Goal: Information Seeking & Learning: Find specific page/section

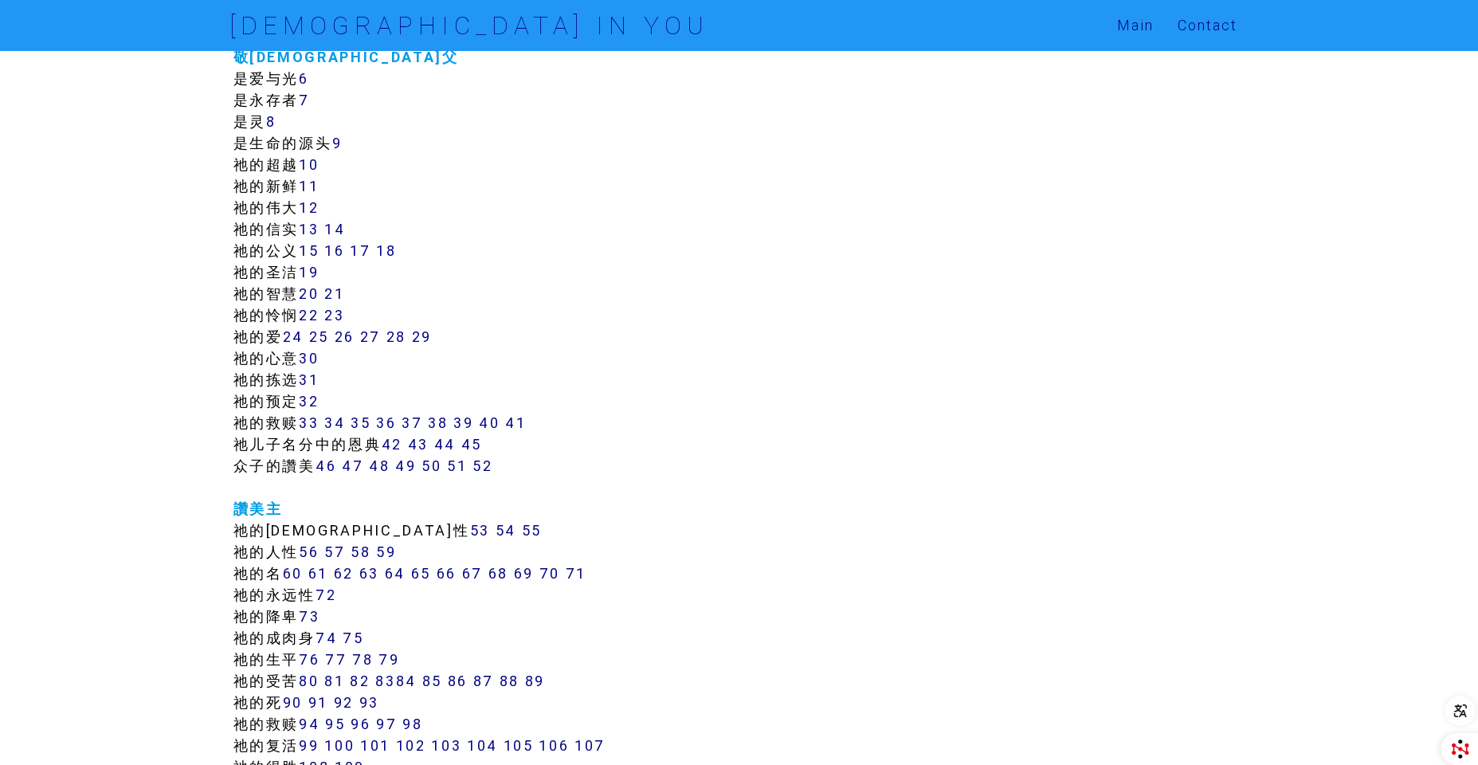
scroll to position [398, 0]
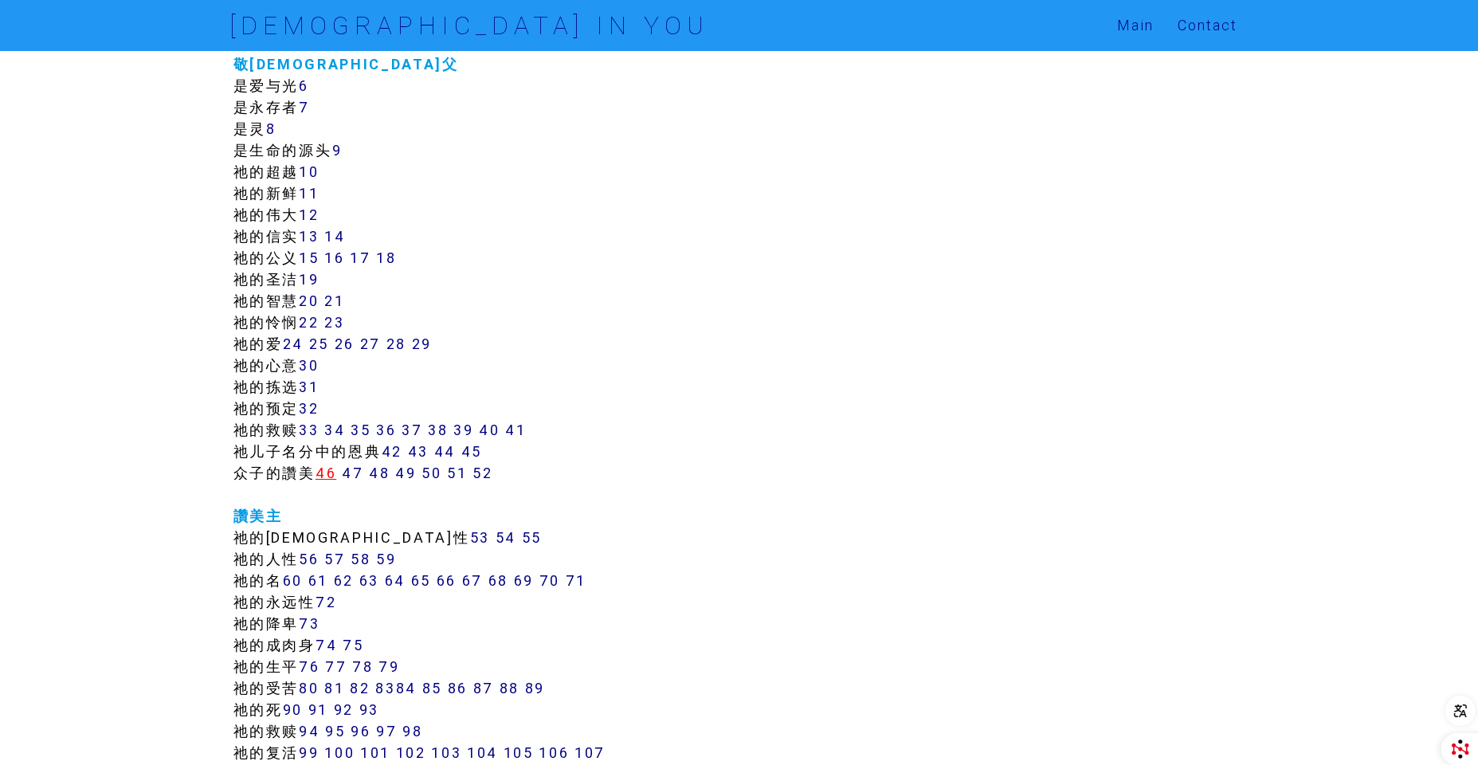
click at [326, 473] on link "46" at bounding box center [325, 473] width 21 height 18
click at [331, 468] on link "46" at bounding box center [325, 473] width 21 height 18
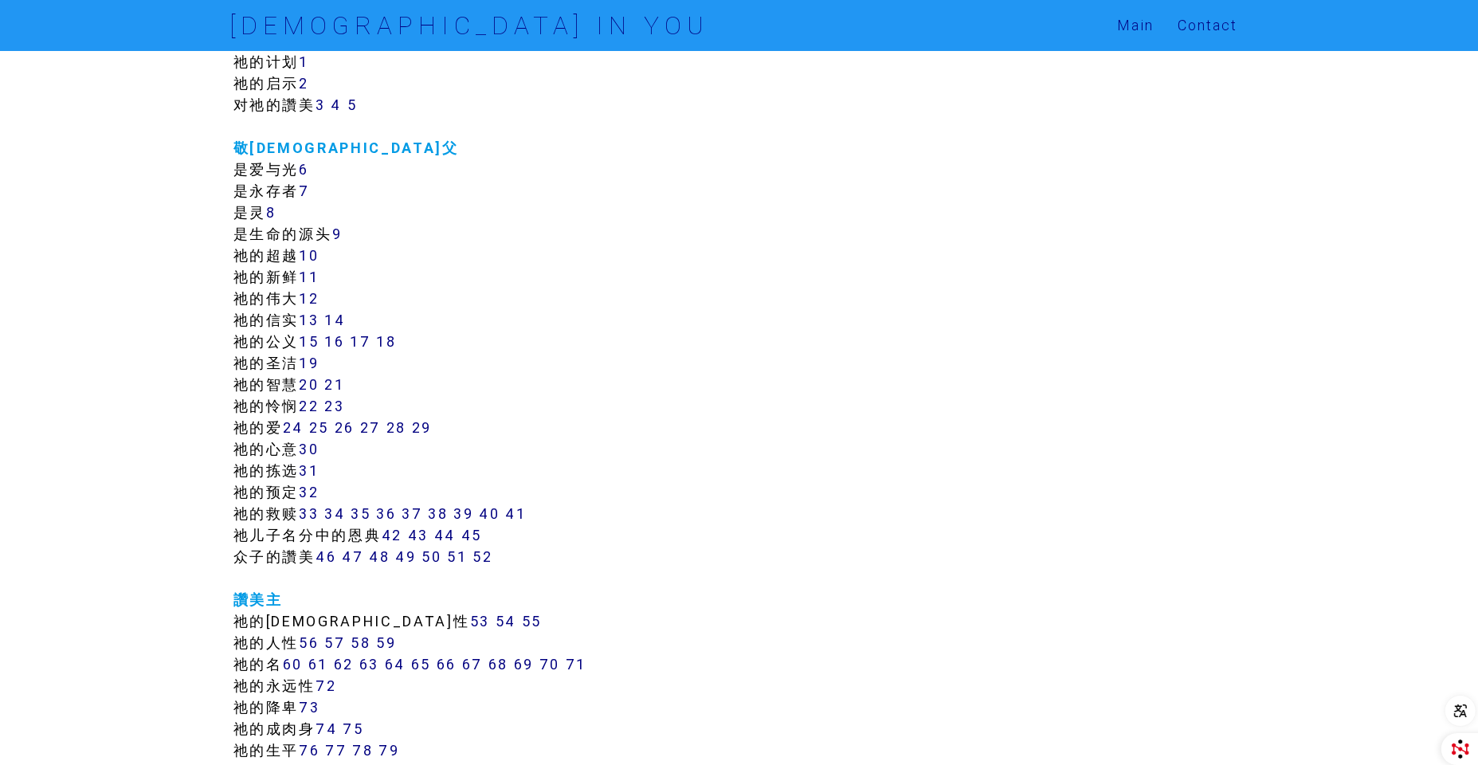
scroll to position [319, 0]
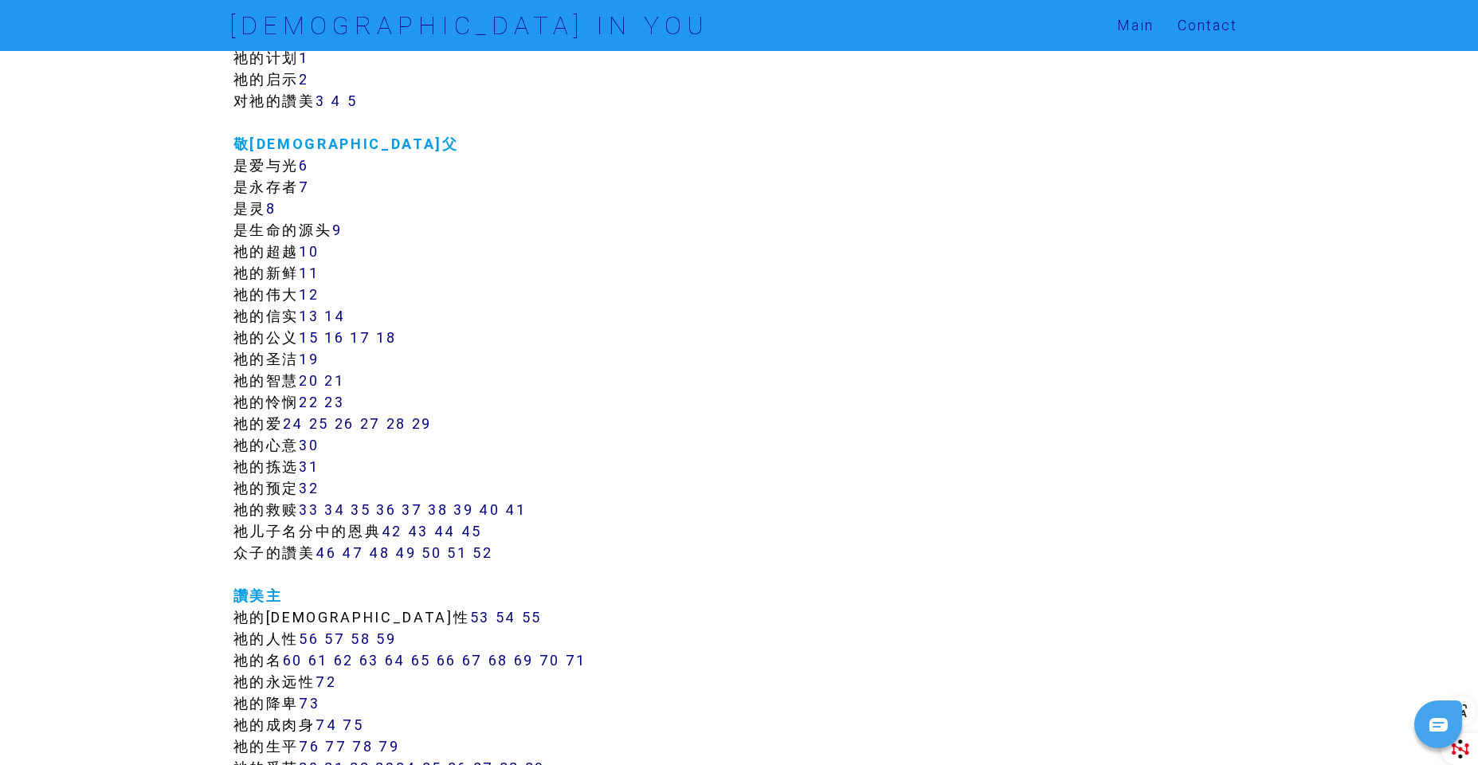
click at [335, 551] on link "46" at bounding box center [325, 552] width 21 height 18
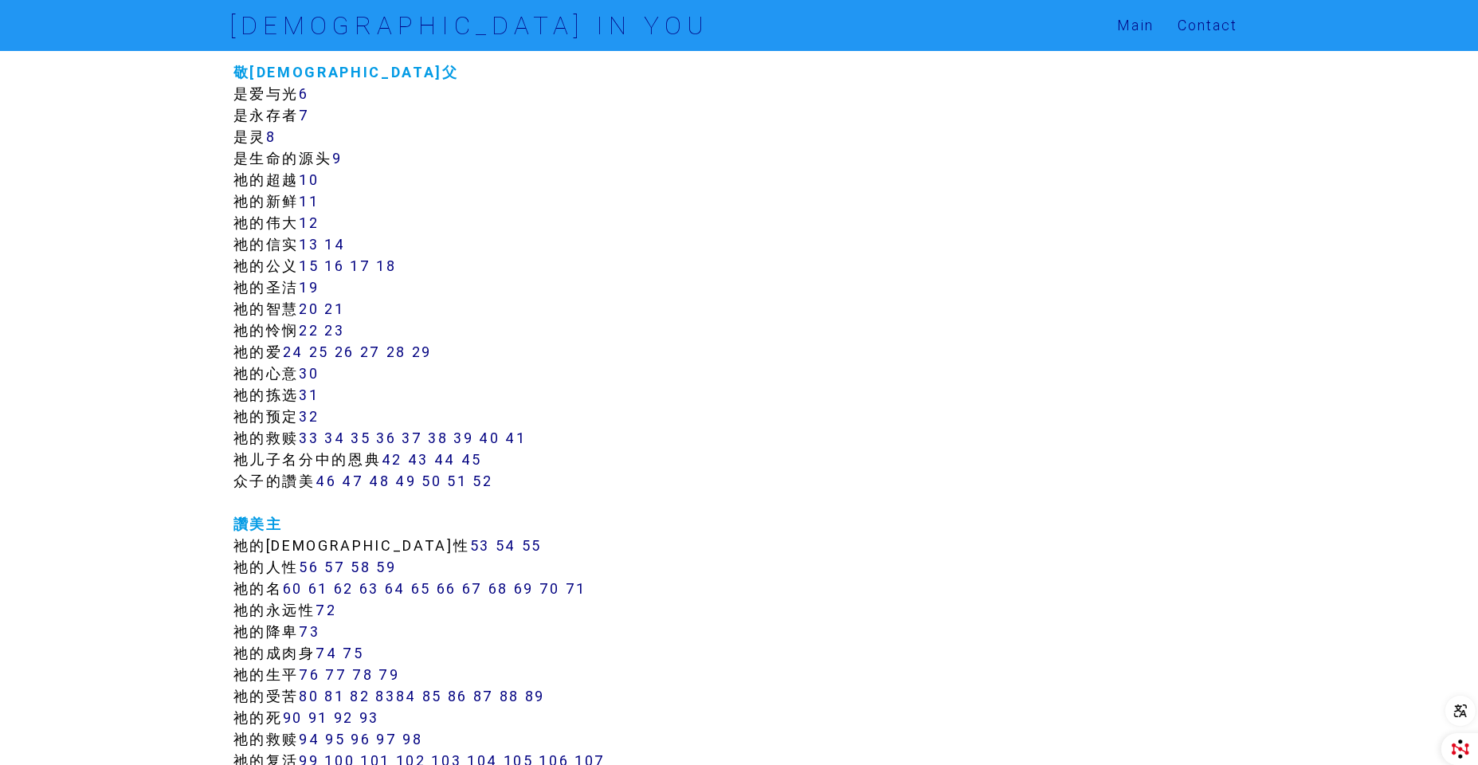
scroll to position [398, 0]
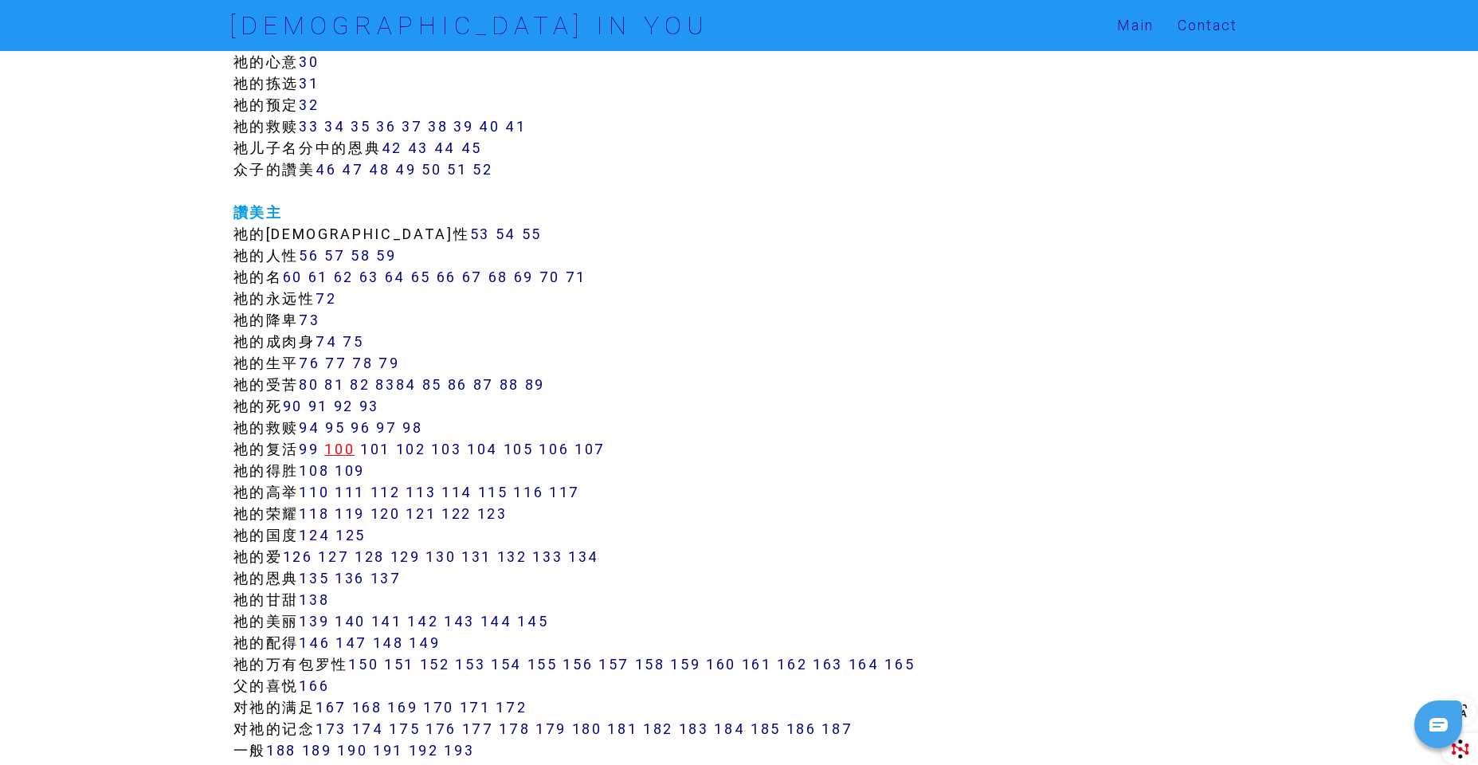
scroll to position [717, 0]
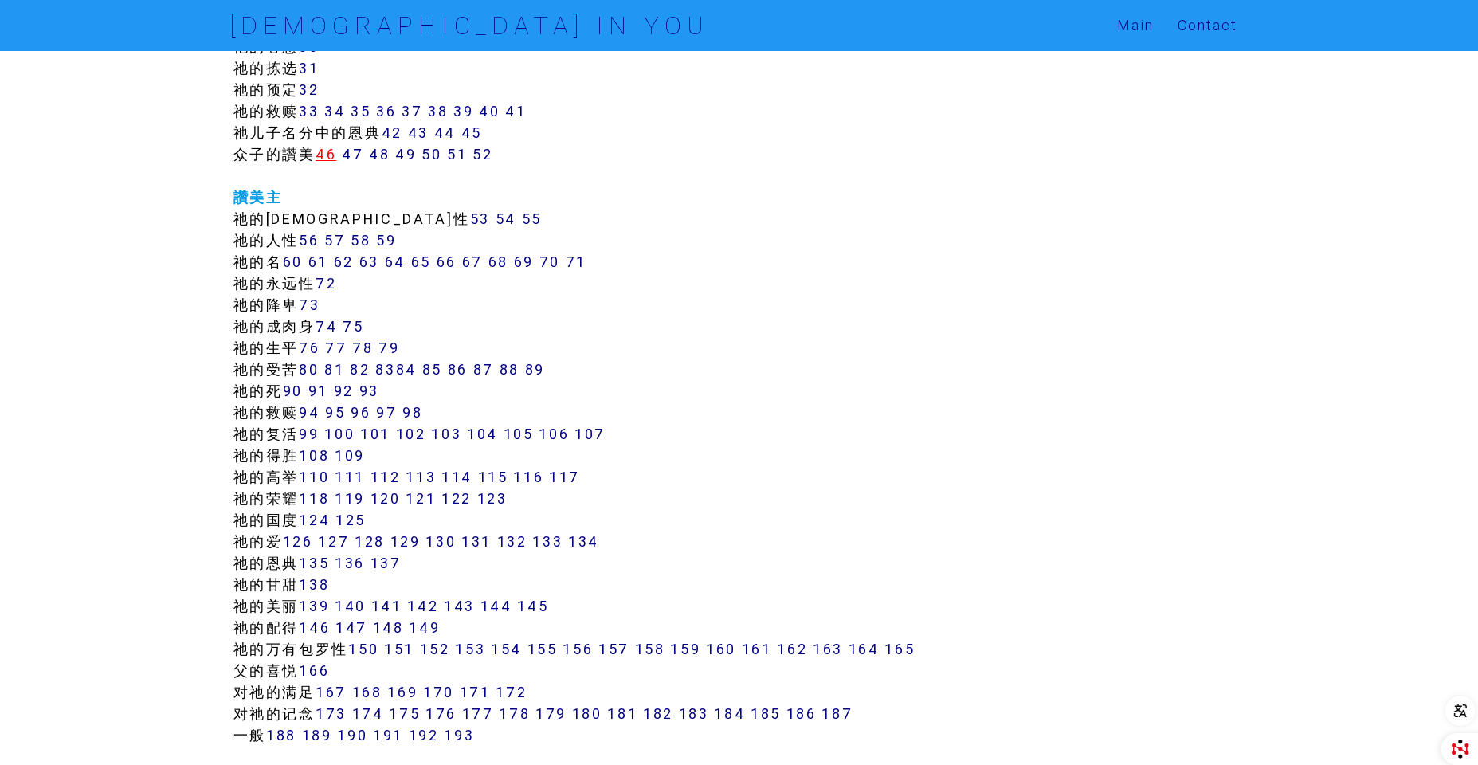
click at [336, 151] on link "46" at bounding box center [325, 154] width 21 height 18
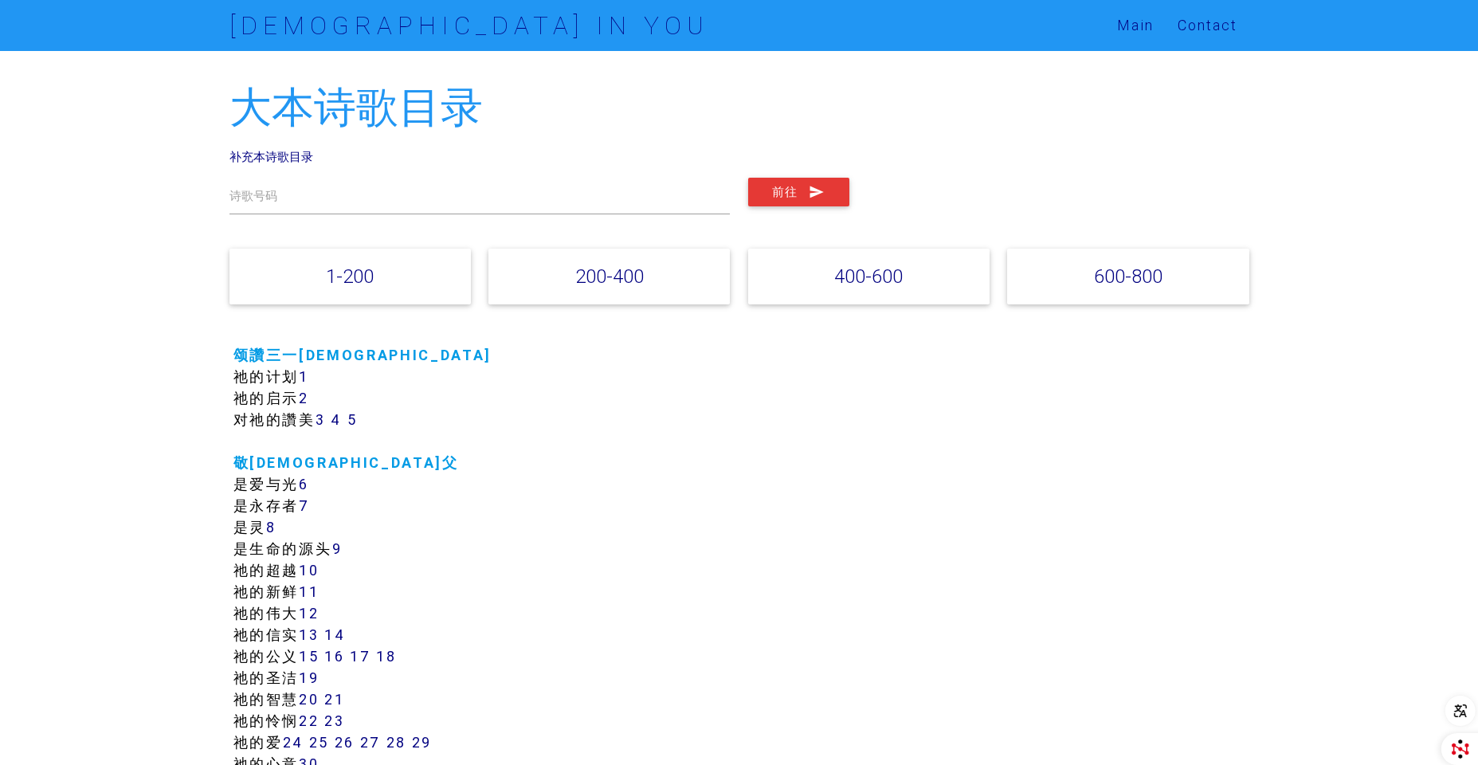
scroll to position [239, 0]
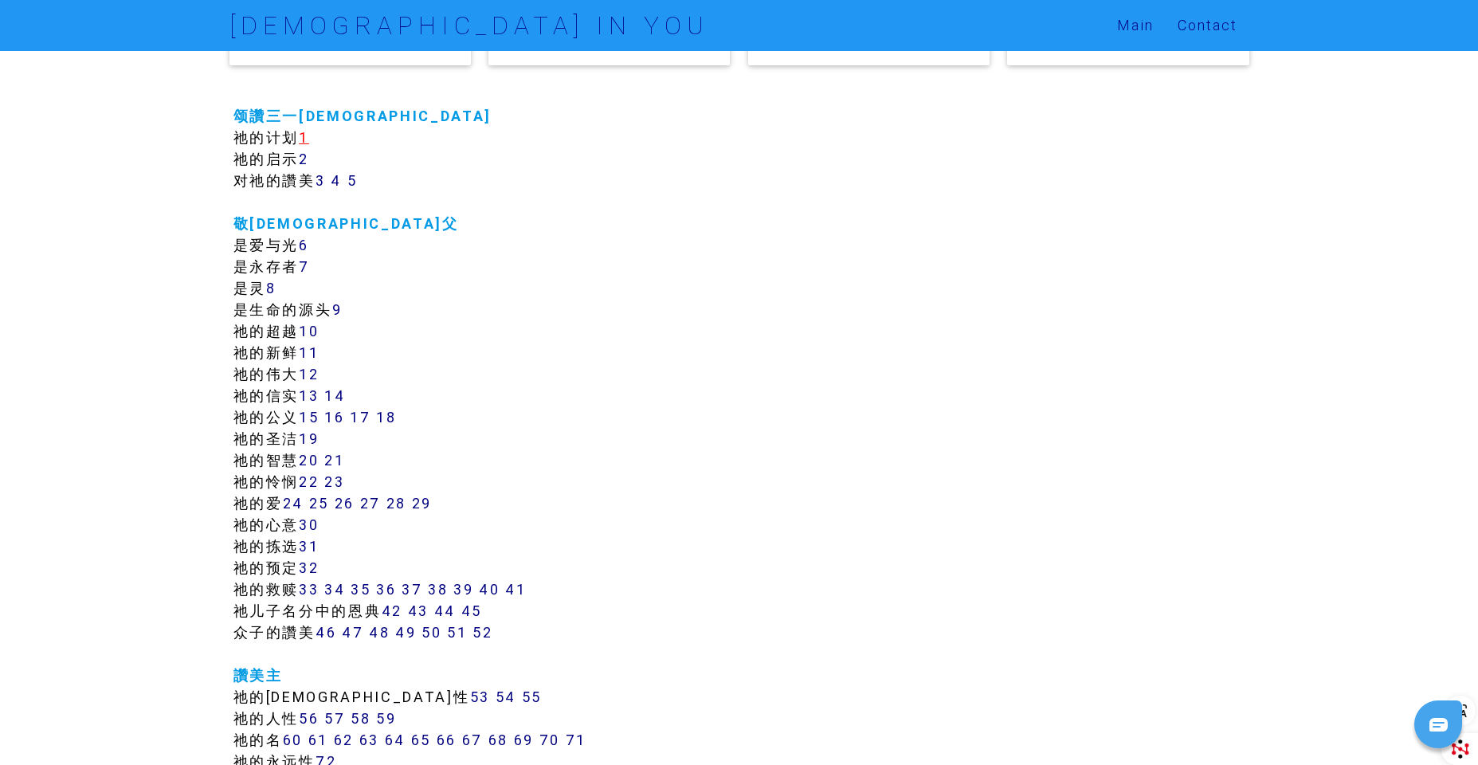
click at [309, 136] on link "1" at bounding box center [304, 137] width 10 height 18
